Goal: Task Accomplishment & Management: Manage account settings

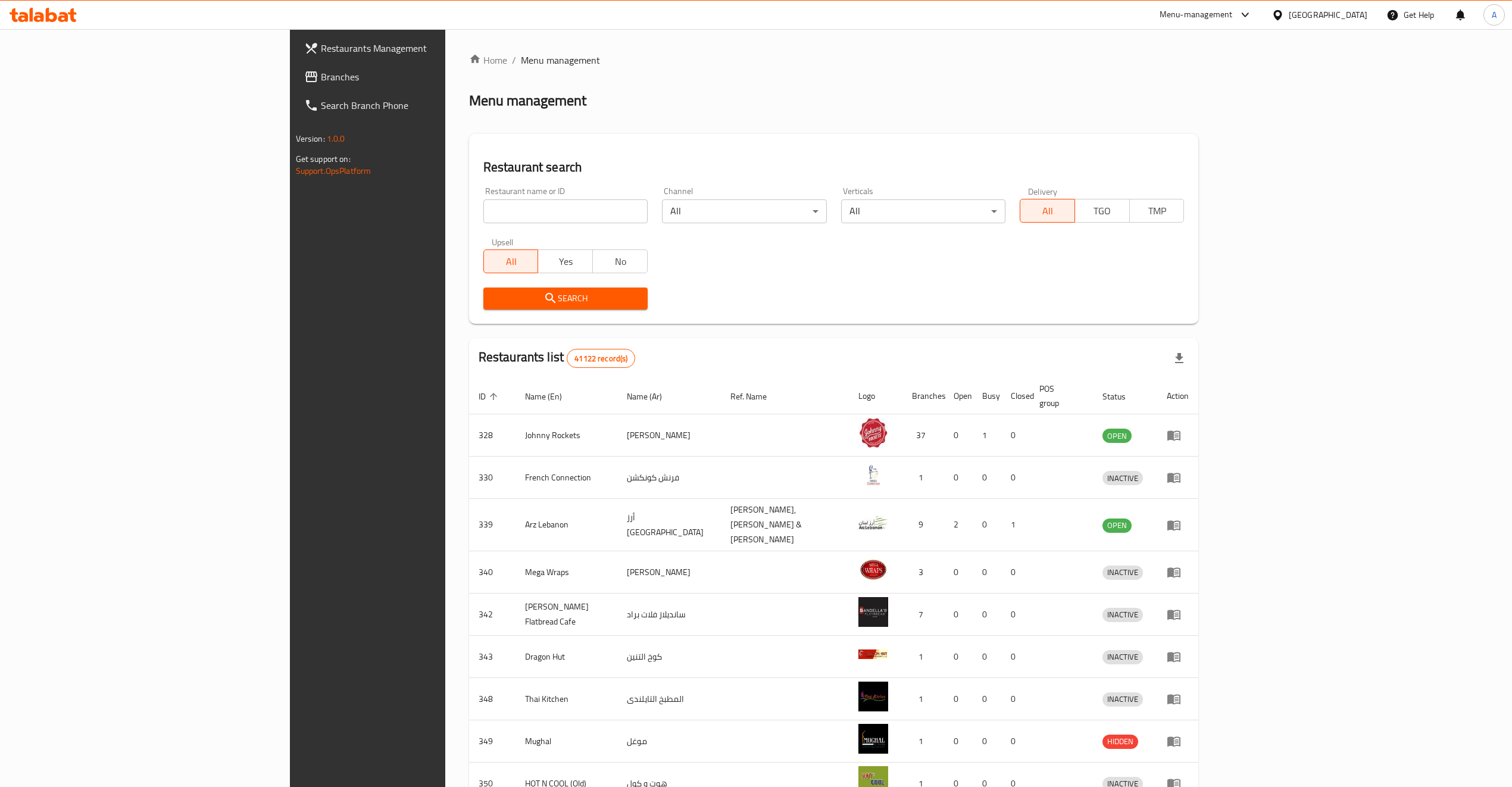
click at [483, 217] on input "search" at bounding box center [565, 211] width 164 height 24
type input "al eman"
click button "Search" at bounding box center [565, 299] width 164 height 22
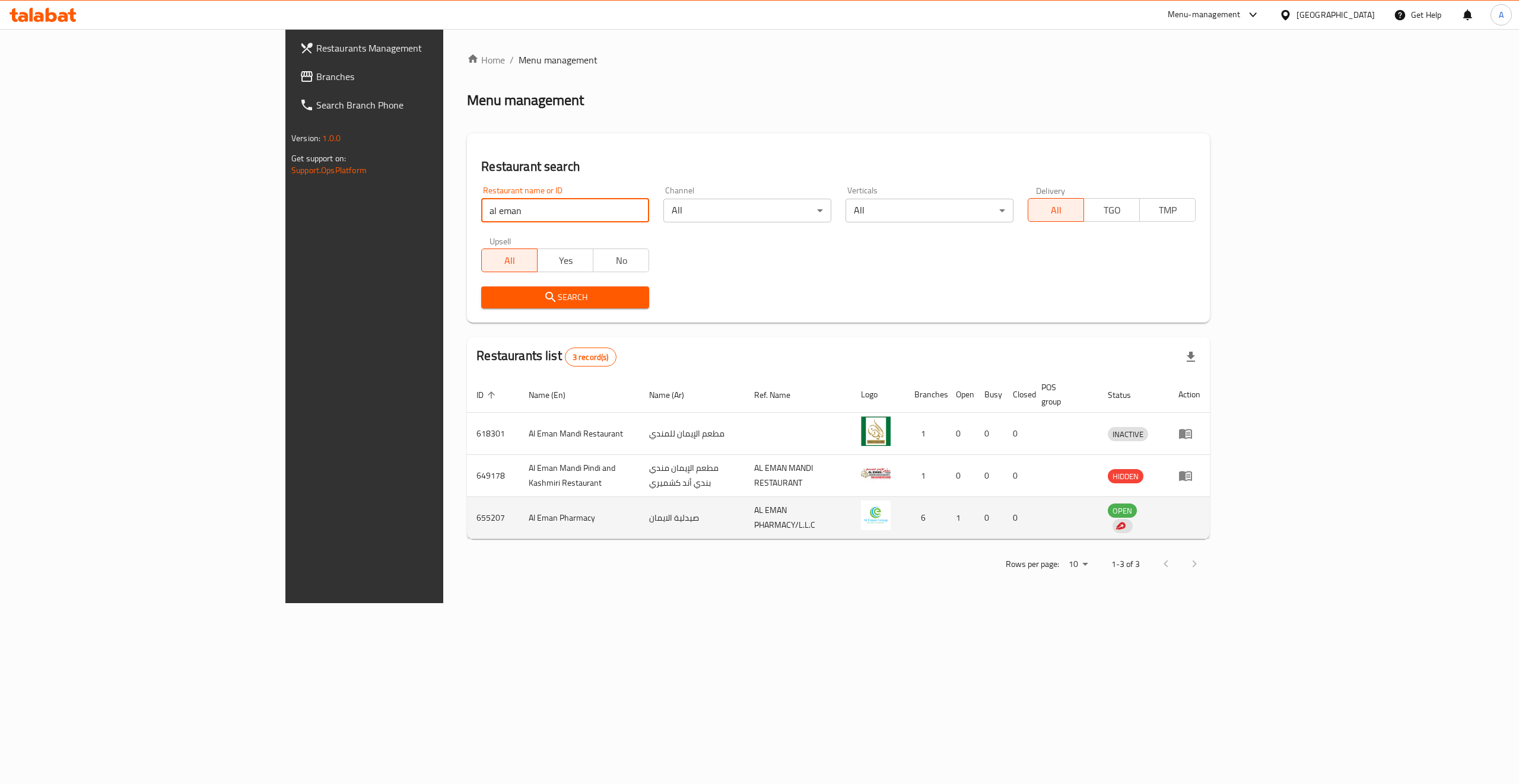
click at [467, 500] on td "655207" at bounding box center [493, 518] width 52 height 42
click at [467, 504] on td "655207" at bounding box center [493, 518] width 52 height 42
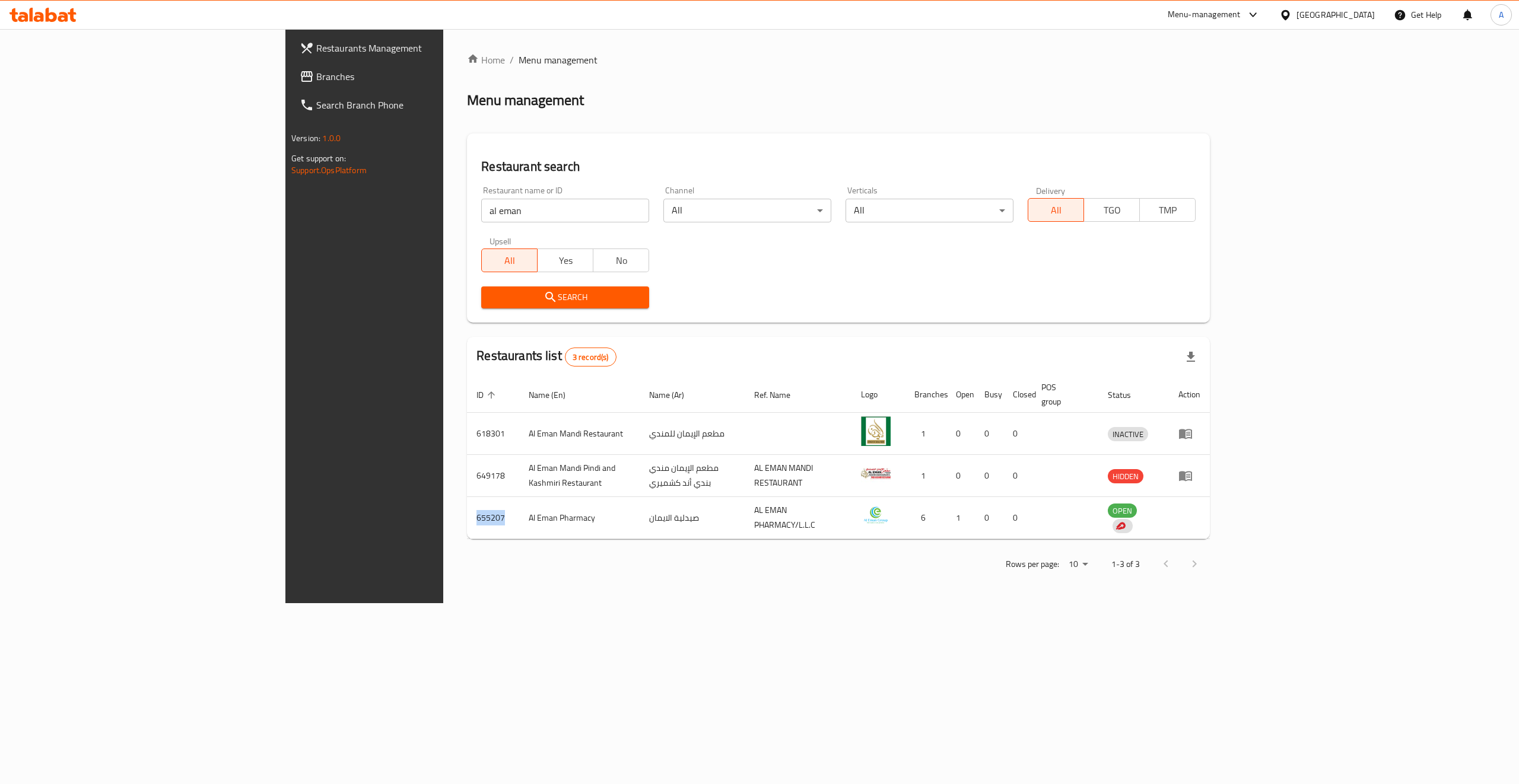
copy td "655207"
click at [1192, 469] on icon "enhanced table" at bounding box center [1185, 475] width 14 height 14
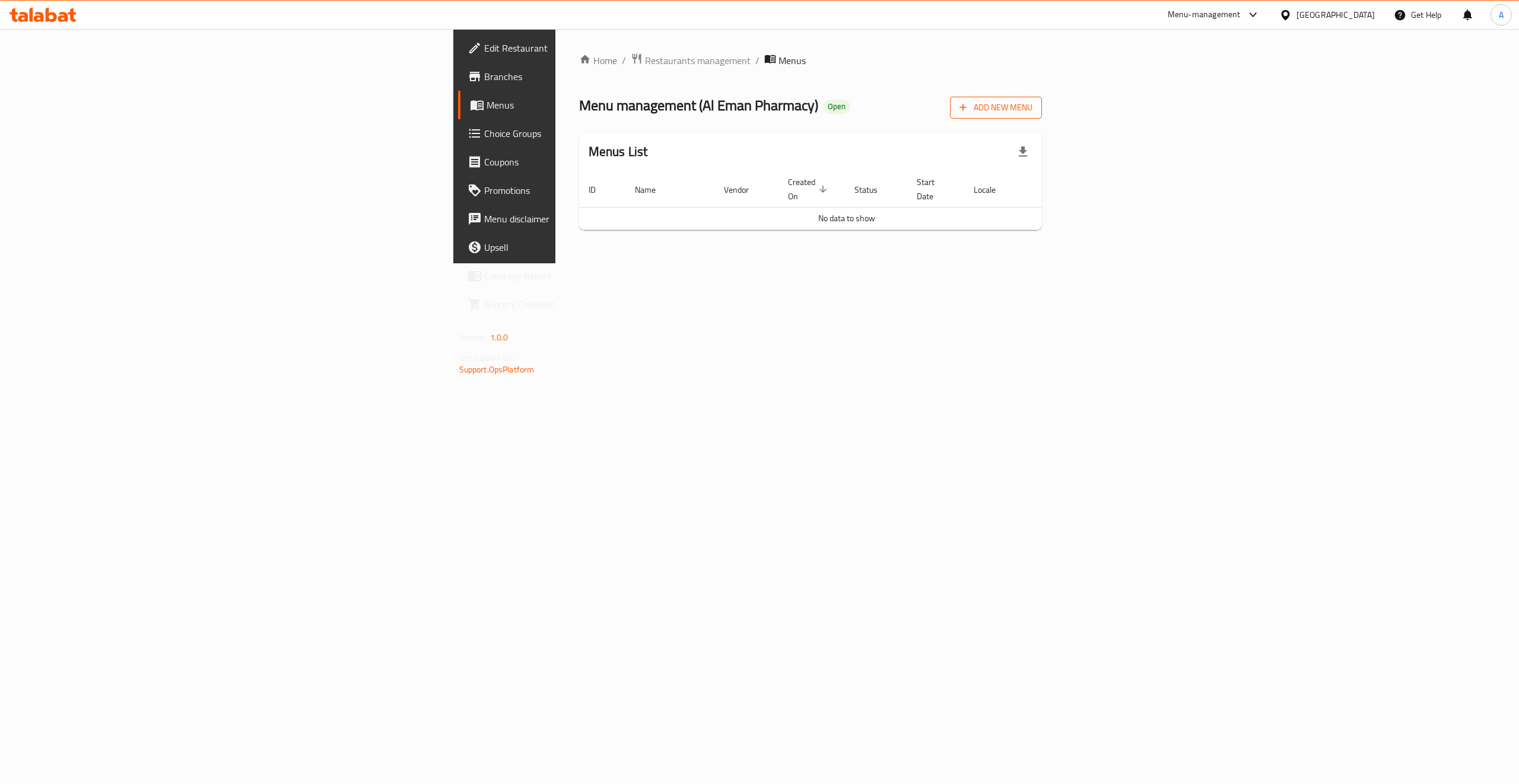
click at [1032, 103] on span "Add New Menu" at bounding box center [996, 108] width 73 height 15
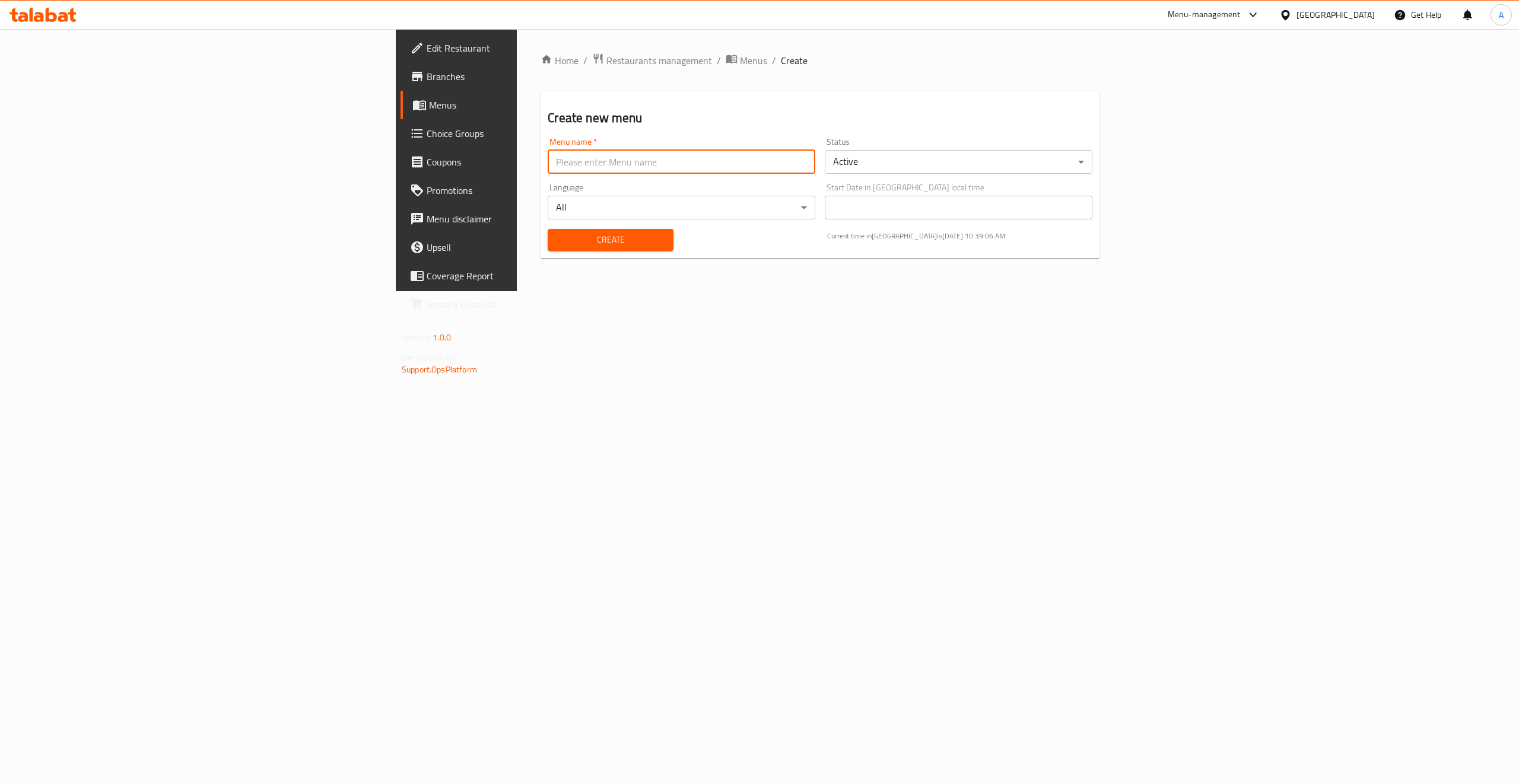
click at [547, 168] on input "text" at bounding box center [681, 162] width 268 height 24
type input "W"
type input "Al Eman pharmacy"
click at [547, 229] on button "Create" at bounding box center [610, 240] width 125 height 22
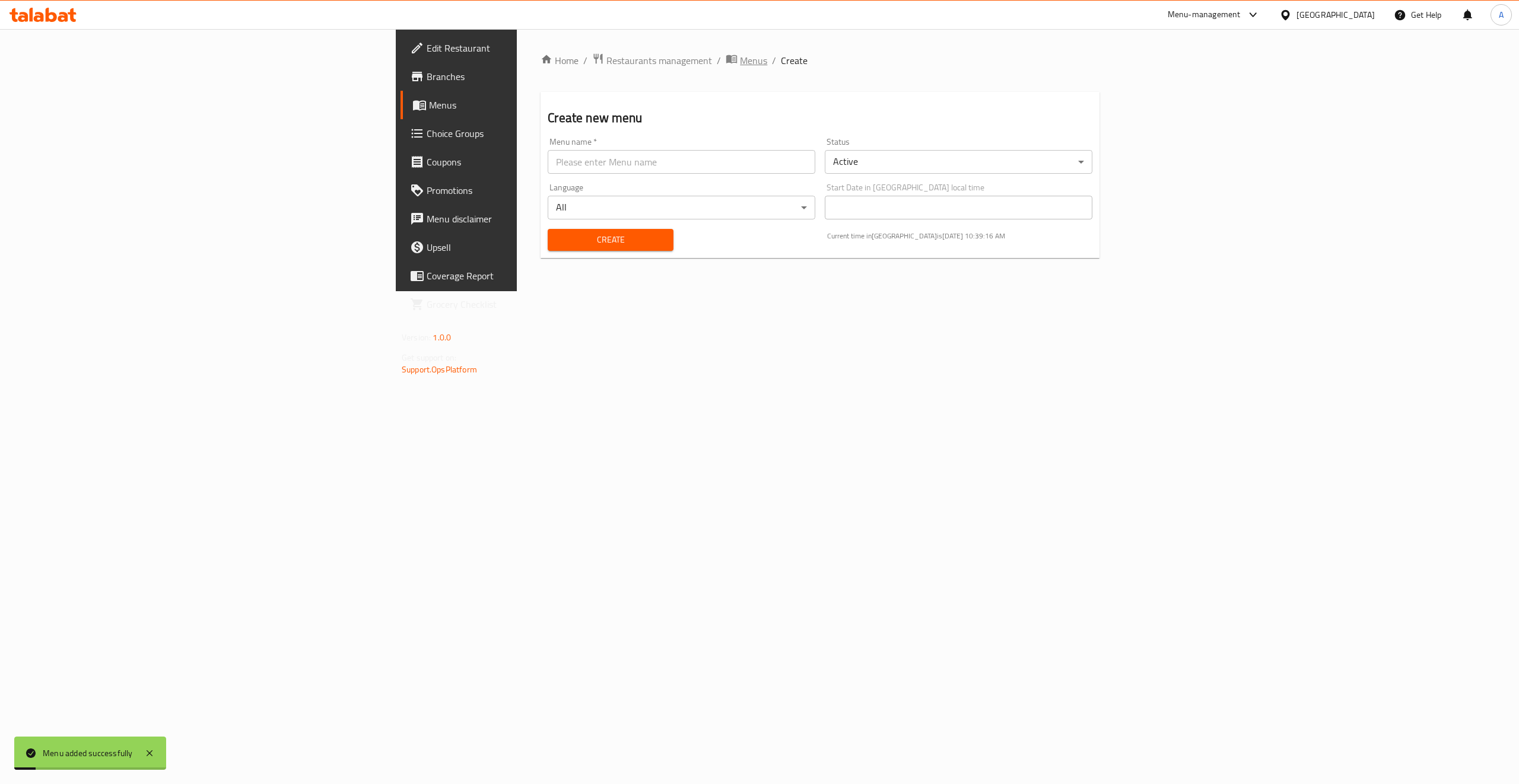
click at [740, 66] on span "Menus" at bounding box center [753, 60] width 27 height 14
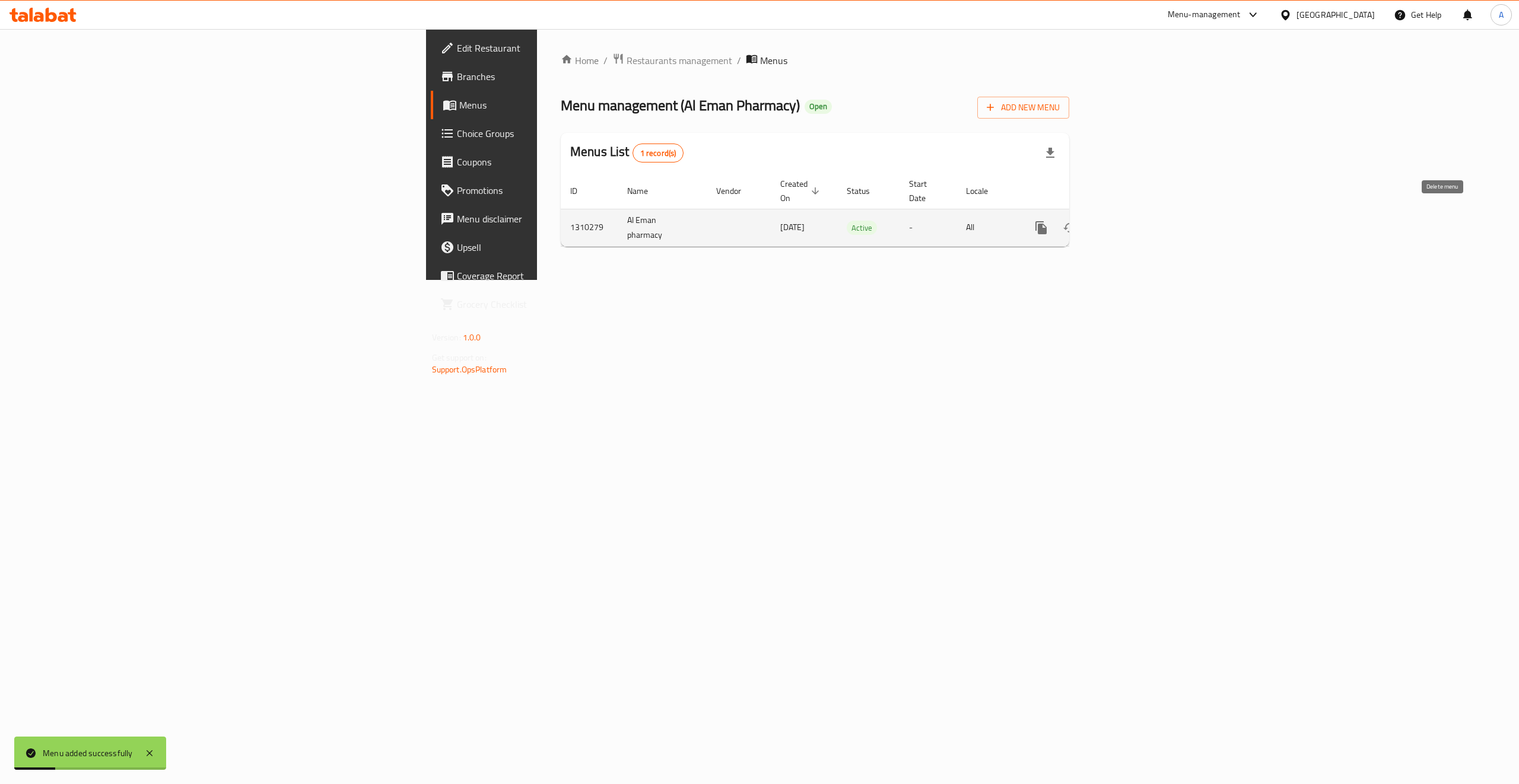
click at [1141, 217] on link "enhanced table" at bounding box center [1127, 227] width 29 height 29
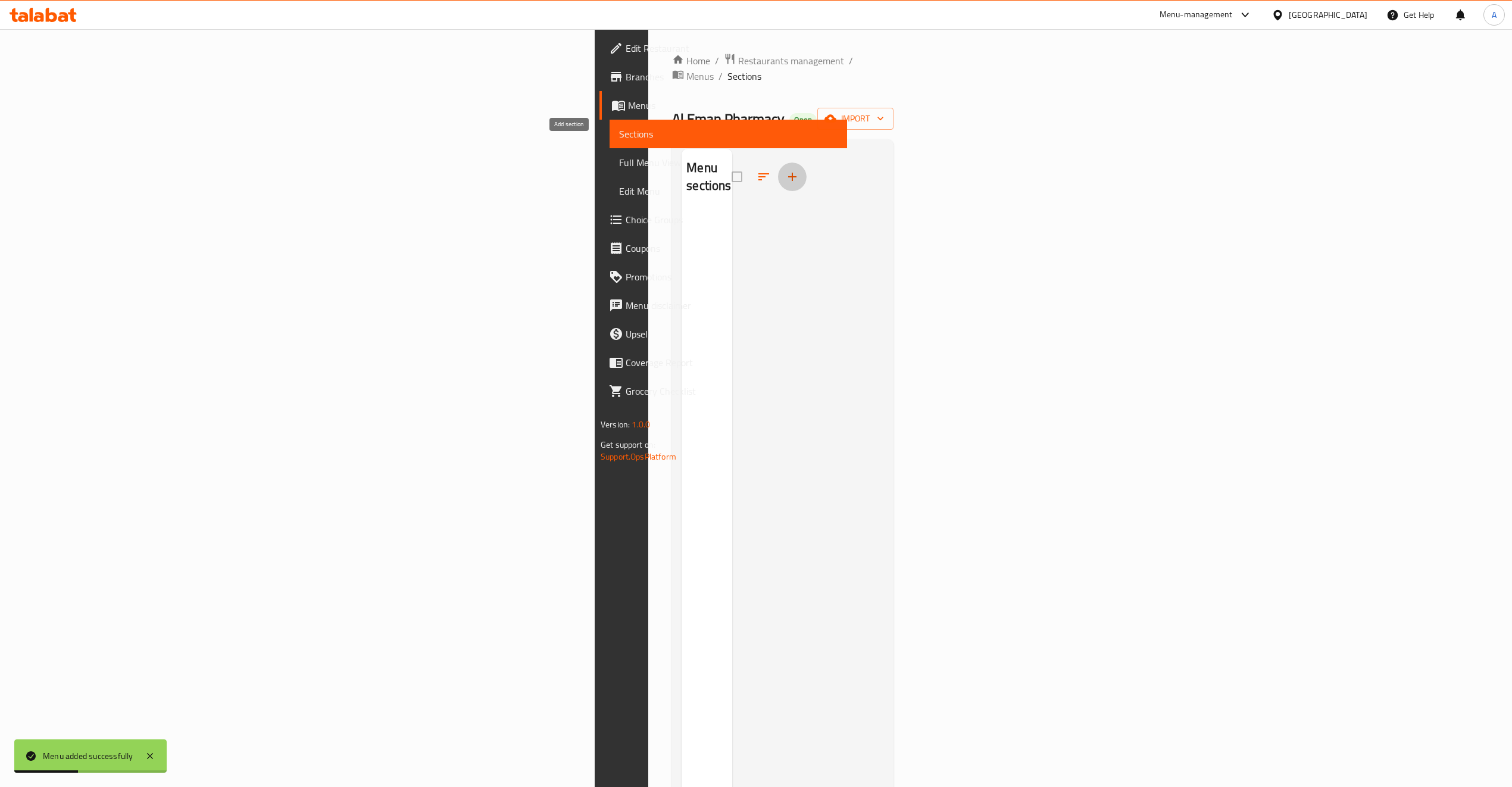
click at [785, 170] on icon "button" at bounding box center [792, 176] width 14 height 14
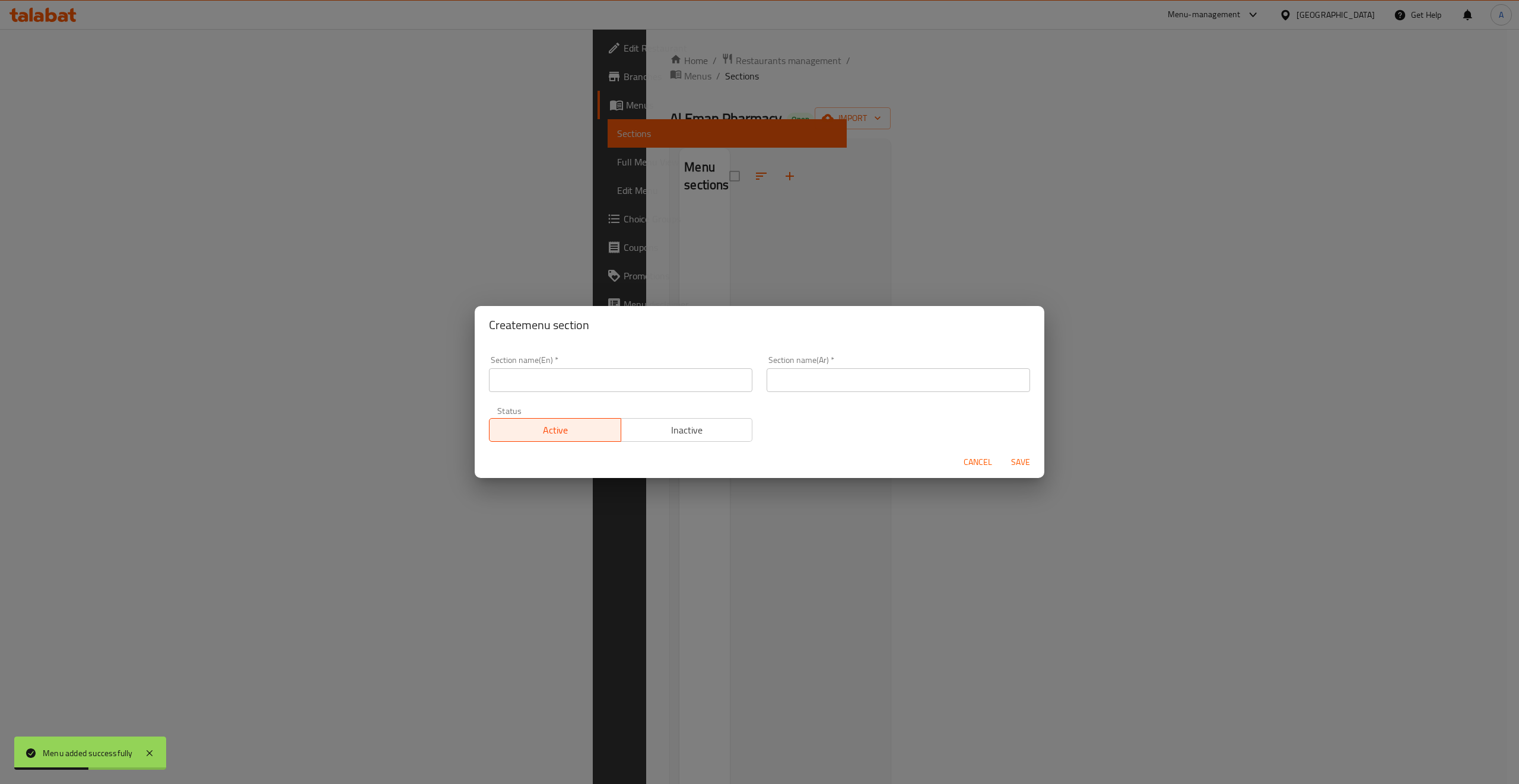
click at [549, 376] on input "text" at bounding box center [620, 380] width 263 height 24
type input "test"
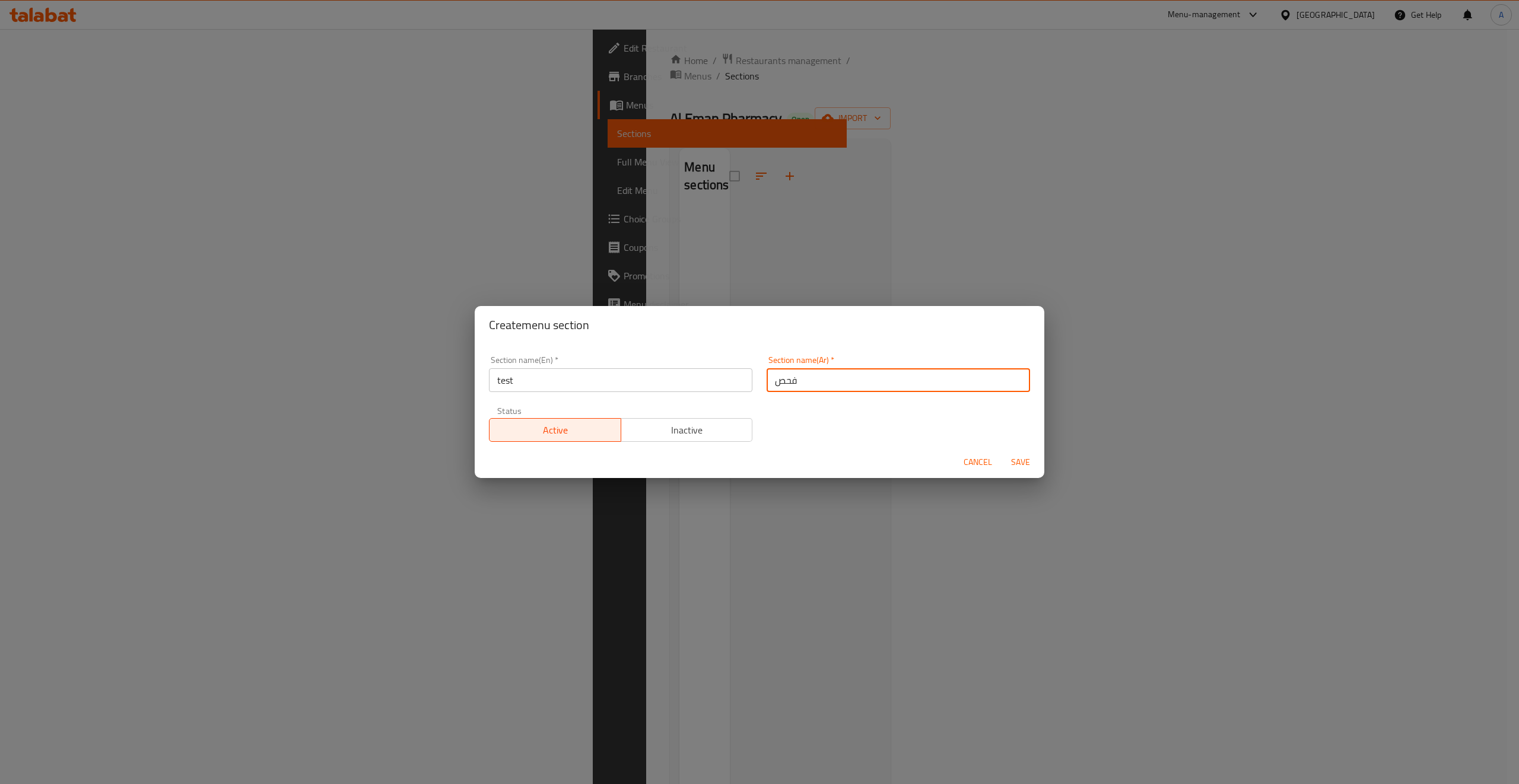
type input "فحص"
click at [1021, 463] on span "Save" at bounding box center [1020, 462] width 29 height 15
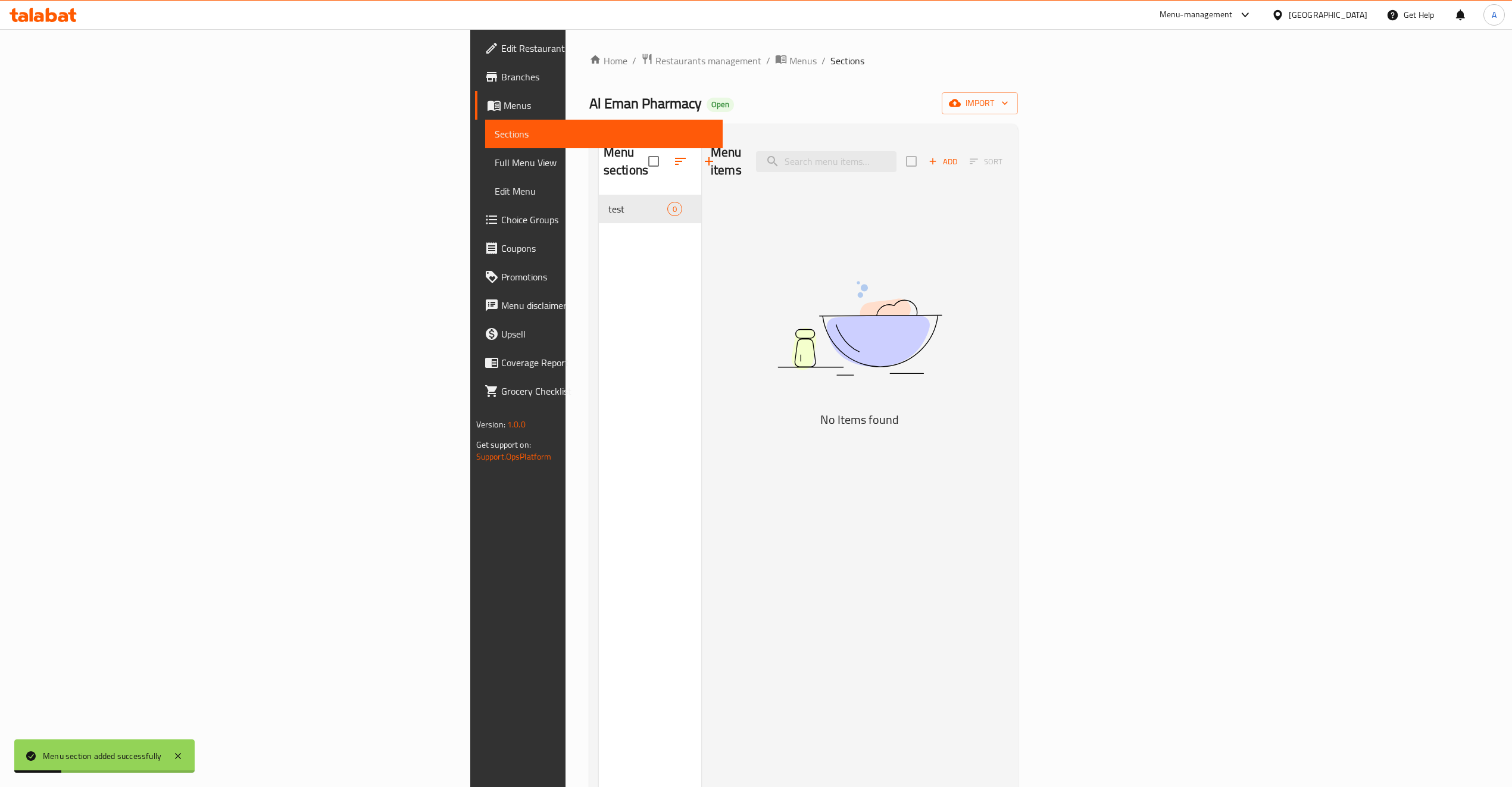
click at [938, 156] on icon "button" at bounding box center [933, 162] width 11 height 11
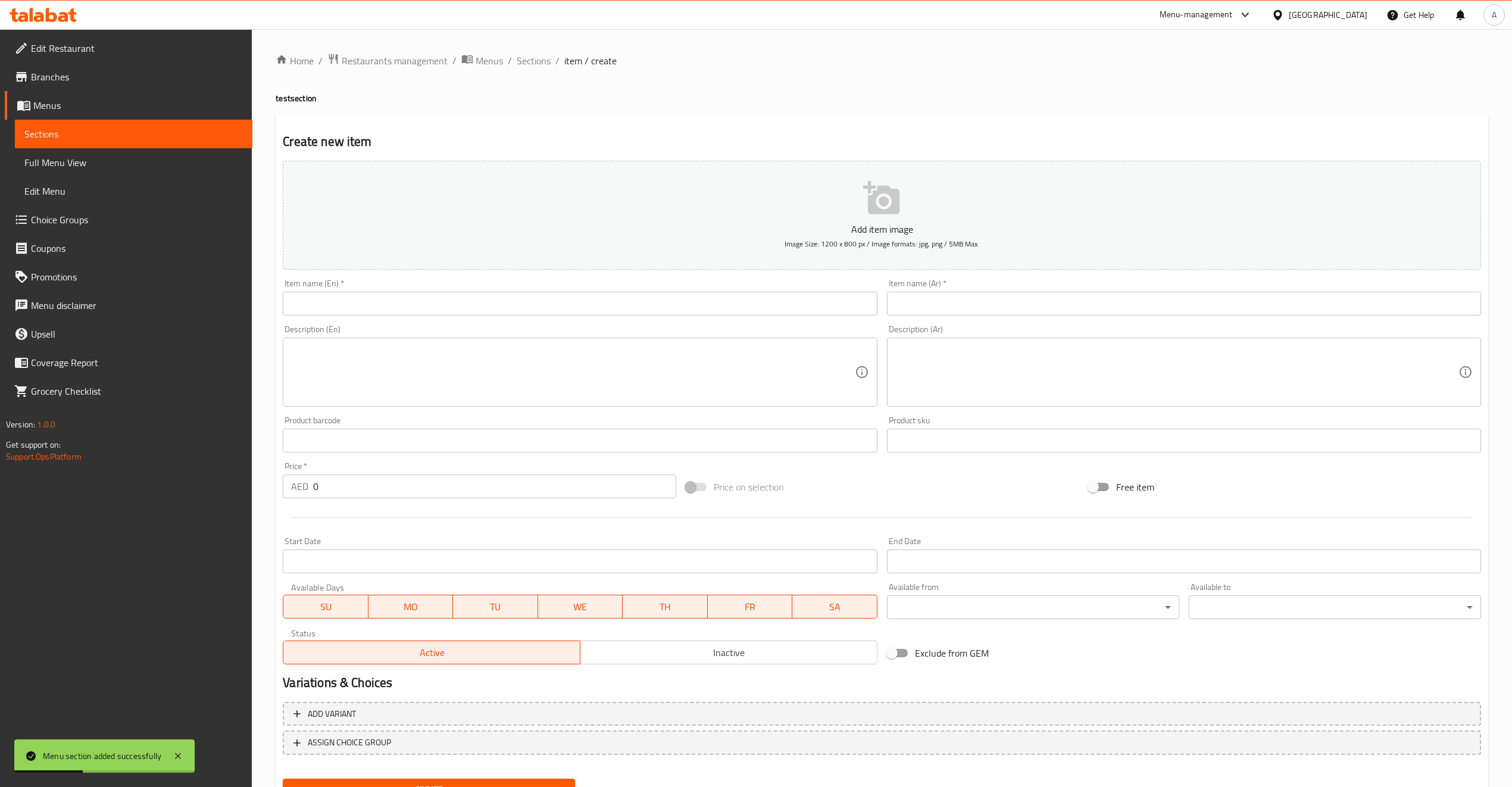
click at [511, 281] on div "Item name (En)   * Item name (En) *" at bounding box center [579, 297] width 594 height 36
click at [513, 294] on input "text" at bounding box center [579, 303] width 594 height 24
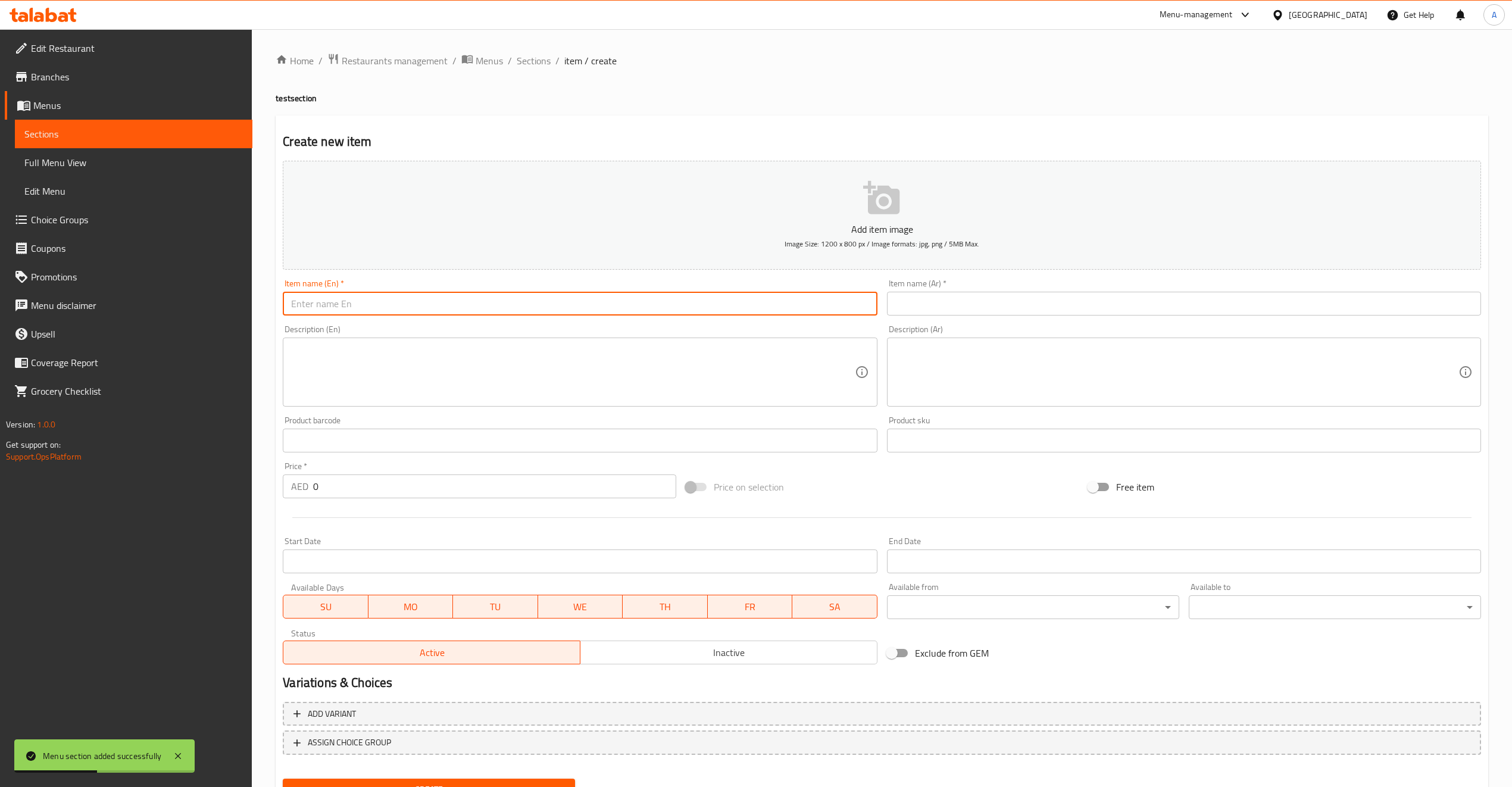
type input "test"
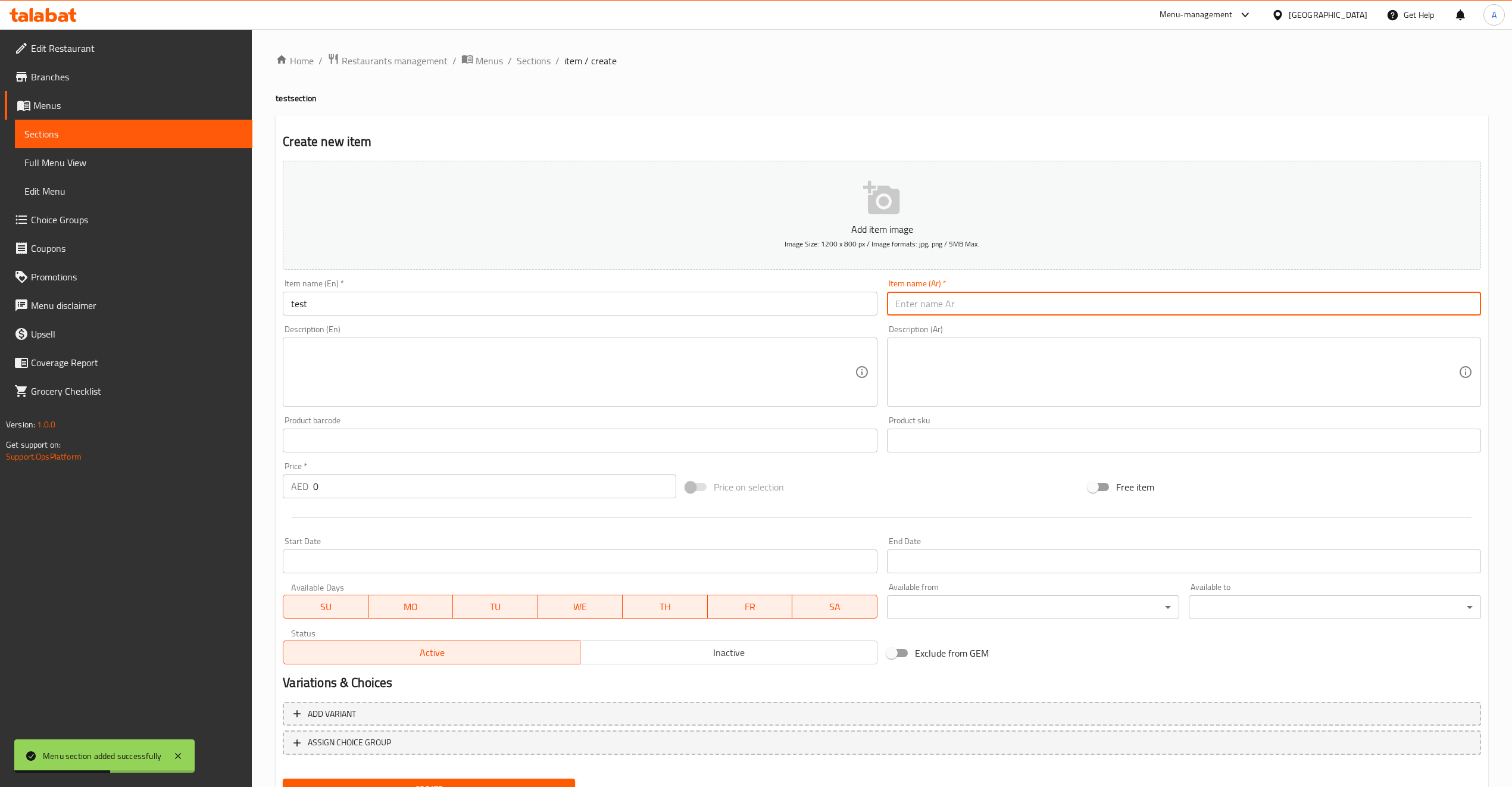
click at [969, 292] on input "text" at bounding box center [1184, 303] width 594 height 24
type input "فحص"
click at [388, 780] on button "Create" at bounding box center [429, 790] width 292 height 22
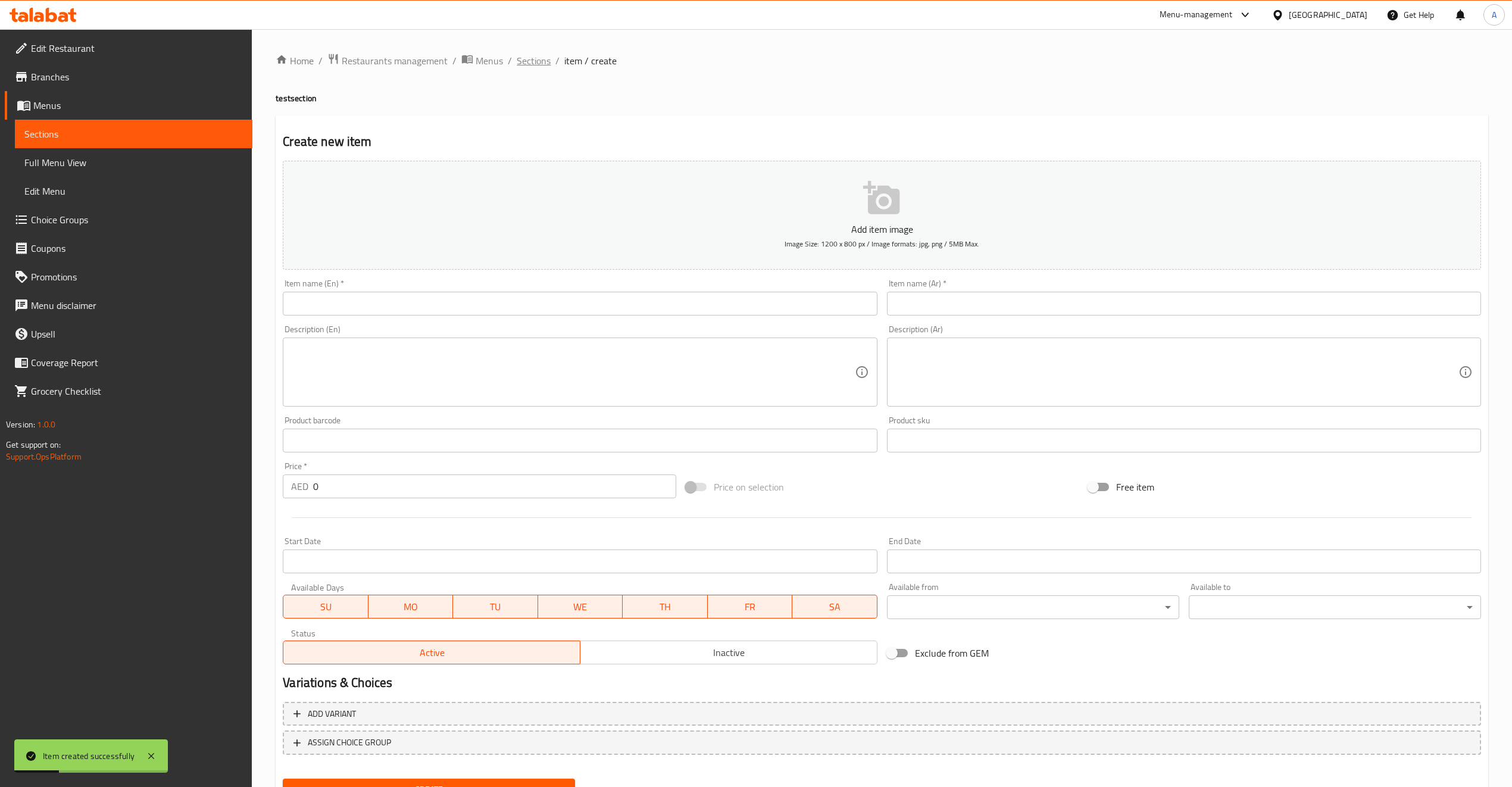
click at [526, 65] on span "Sections" at bounding box center [534, 60] width 34 height 14
